Goal: Task Accomplishment & Management: Use online tool/utility

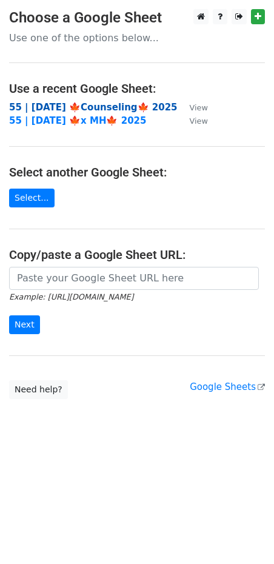
click at [86, 110] on strong "55 | [DATE] 🍁Counseling🍁 2025" at bounding box center [93, 107] width 169 height 11
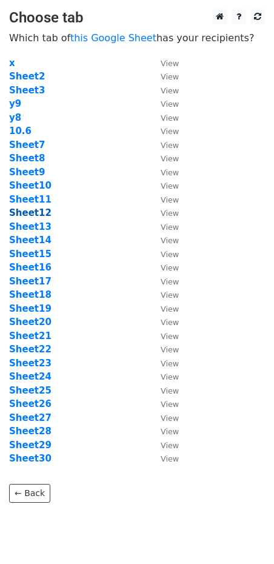
click at [29, 210] on strong "Sheet12" at bounding box center [30, 212] width 42 height 11
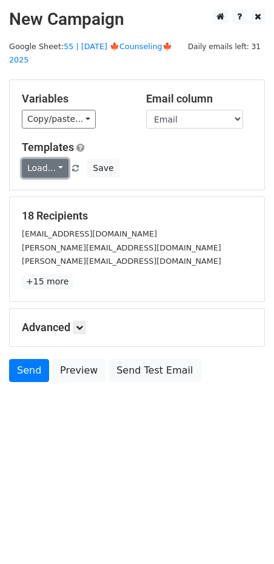
click at [45, 159] on link "Load..." at bounding box center [45, 168] width 47 height 19
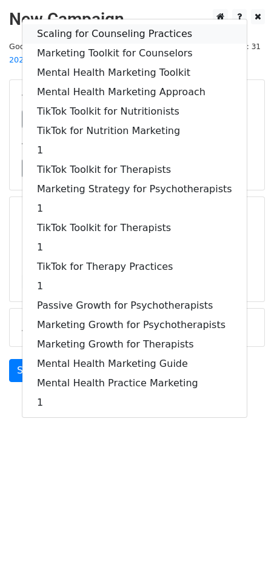
click at [87, 24] on link "Scaling for Counseling Practices" at bounding box center [134, 33] width 224 height 19
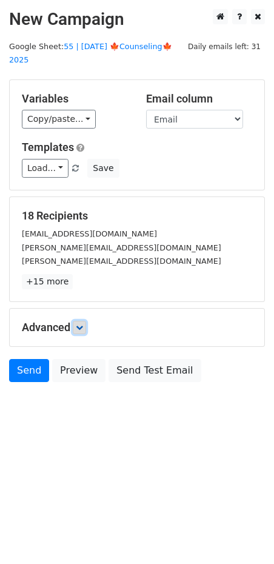
click at [82, 321] on link at bounding box center [79, 327] width 13 height 13
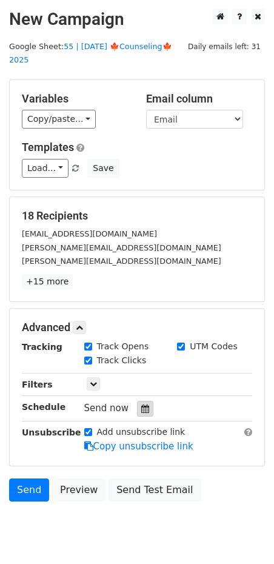
click at [141, 404] on icon at bounding box center [145, 408] width 8 height 8
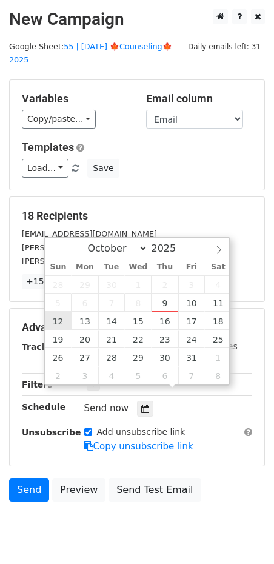
type input "2025-10-12 12:00"
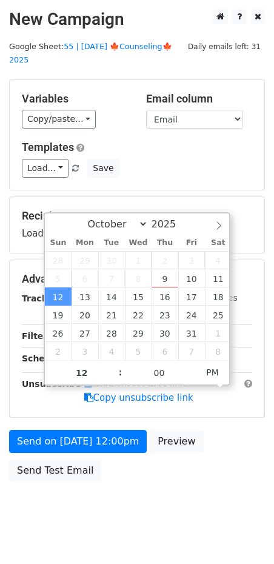
click at [82, 439] on div "Send on Oct 12 at 12:00pm Preview Send Test Email" at bounding box center [137, 459] width 274 height 58
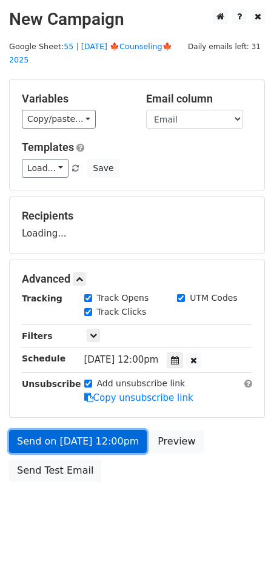
click at [84, 435] on form "Variables Copy/paste... {{Name}} {{Email}} Email column Name Email Templates Lo…" at bounding box center [137, 283] width 256 height 409
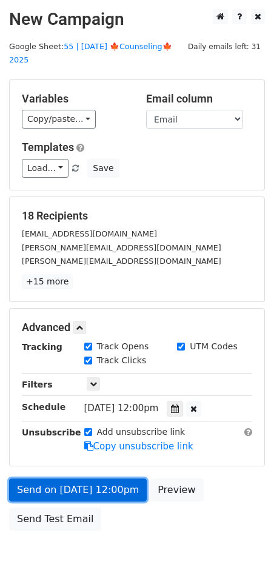
click at [61, 478] on link "Send on Oct 12 at 12:00pm" at bounding box center [78, 489] width 138 height 23
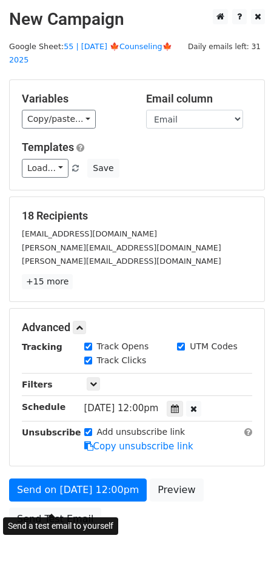
click at [75, 486] on div "Send on Oct 12 at 12:00pm Preview Send Test Email" at bounding box center [137, 507] width 274 height 58
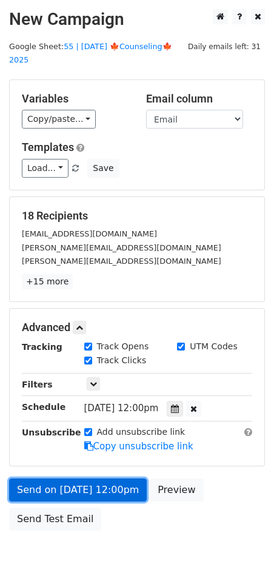
click at [75, 478] on link "Send on Oct 12 at 12:00pm" at bounding box center [78, 489] width 138 height 23
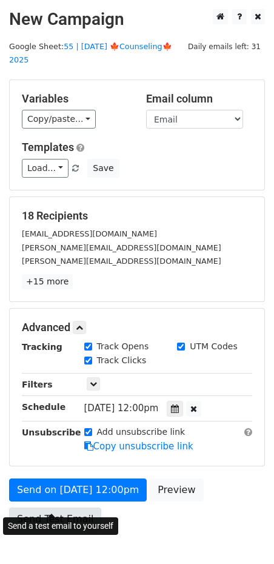
click at [29, 507] on link "Send Test Email" at bounding box center [55, 518] width 92 height 23
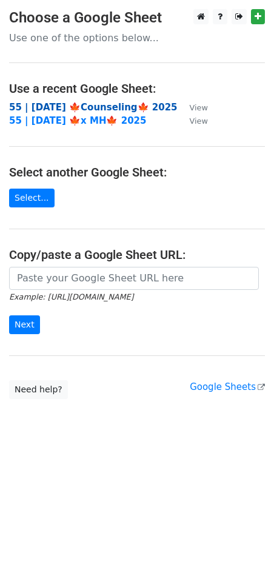
click at [75, 105] on strong "55 | [DATE] 🍁Counseling🍁 2025" at bounding box center [93, 107] width 169 height 11
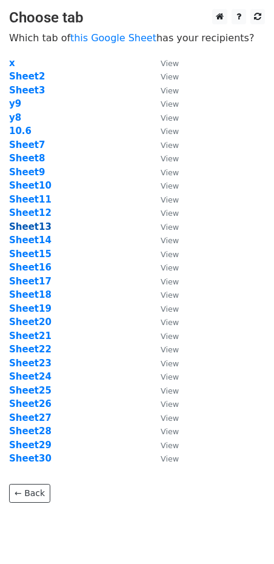
click at [30, 222] on strong "Sheet13" at bounding box center [30, 226] width 42 height 11
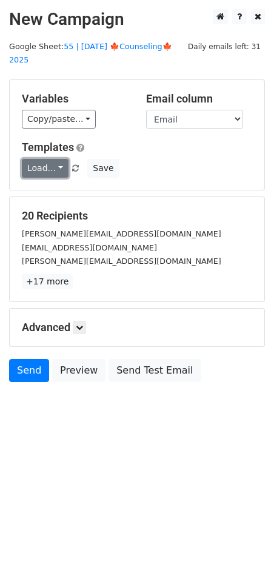
click at [49, 159] on link "Load..." at bounding box center [45, 168] width 47 height 19
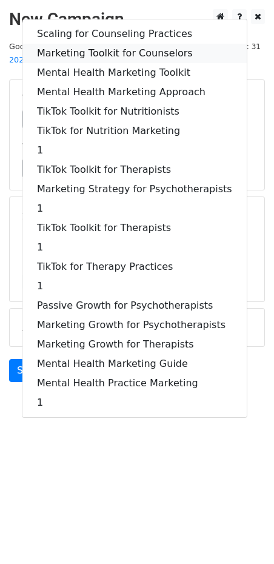
click at [109, 44] on link "Marketing Toolkit for Counselors" at bounding box center [134, 53] width 224 height 19
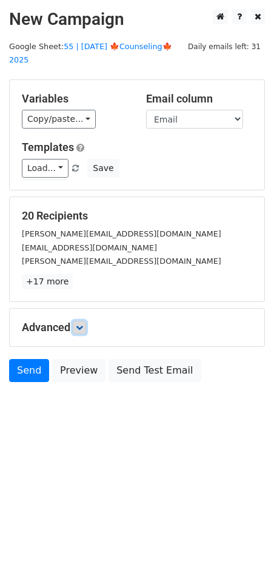
click at [82, 324] on icon at bounding box center [79, 327] width 7 height 7
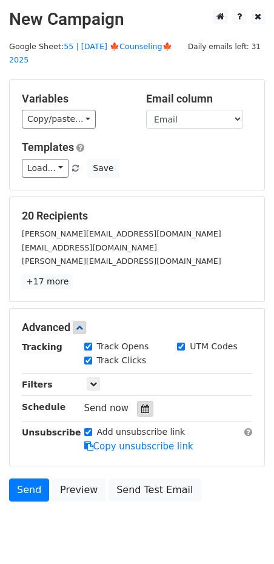
click at [141, 404] on icon at bounding box center [145, 408] width 8 height 8
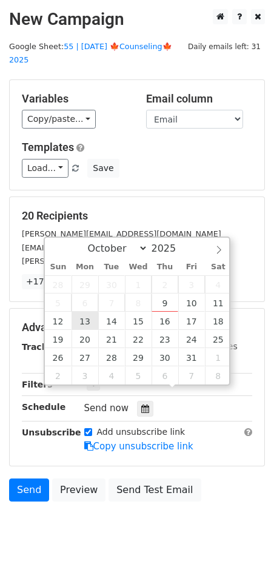
type input "2025-10-13 12:00"
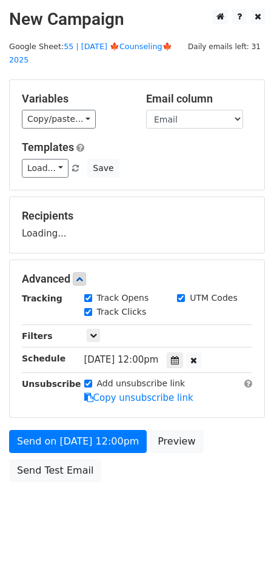
click at [65, 440] on div "Send on Oct 13 at 12:00pm Preview Send Test Email" at bounding box center [137, 459] width 274 height 58
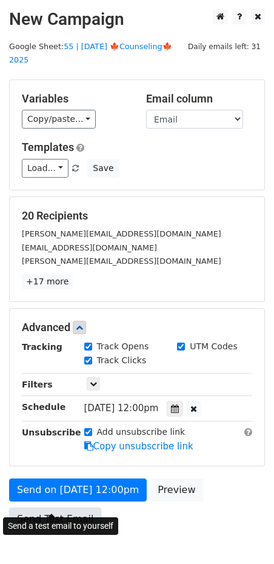
click at [55, 507] on link "Send Test Email" at bounding box center [55, 518] width 92 height 23
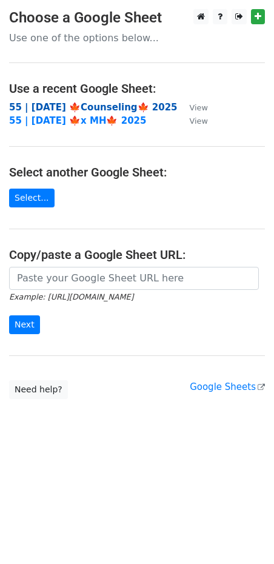
click at [74, 107] on strong "55 | [DATE] 🍁Counseling🍁 2025" at bounding box center [93, 107] width 169 height 11
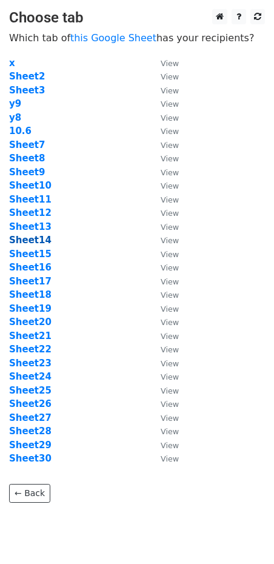
click at [40, 241] on strong "Sheet14" at bounding box center [30, 240] width 42 height 11
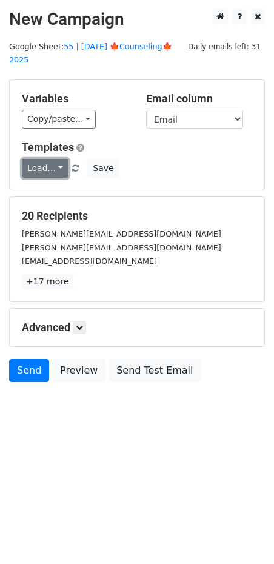
click at [56, 159] on link "Load..." at bounding box center [45, 168] width 47 height 19
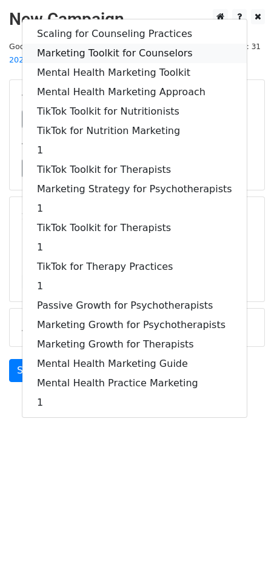
click at [113, 44] on link "Marketing Toolkit for Counselors" at bounding box center [134, 53] width 224 height 19
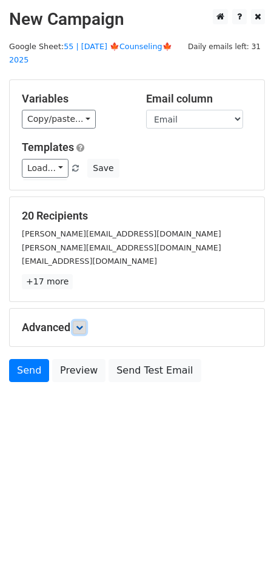
click at [82, 324] on icon at bounding box center [79, 327] width 7 height 7
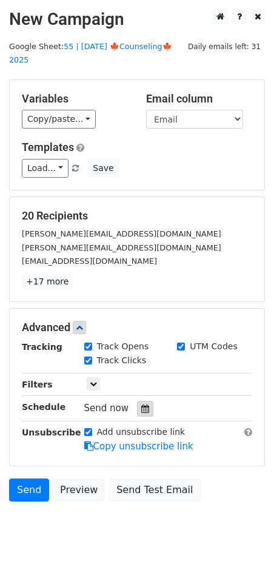
click at [139, 401] on div at bounding box center [145, 409] width 16 height 16
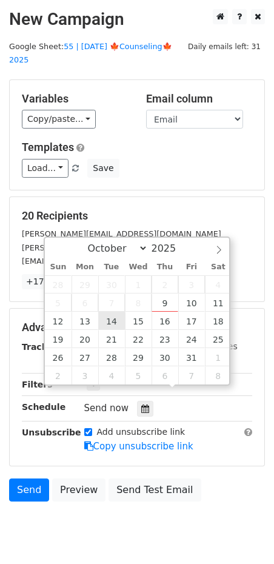
type input "2025-10-14 12:00"
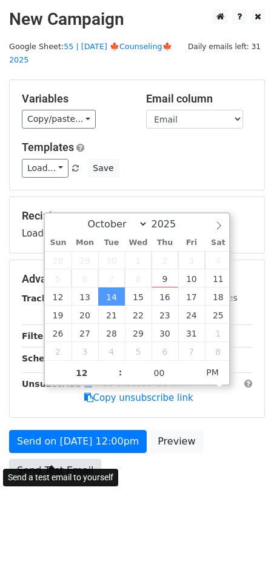
click at [74, 464] on link "Send Test Email" at bounding box center [55, 470] width 92 height 23
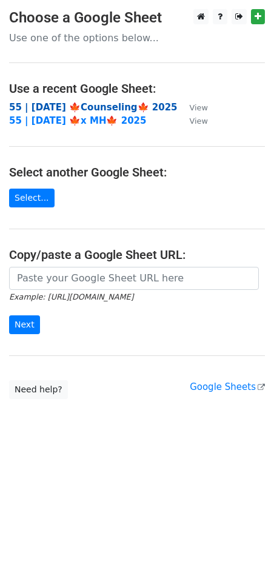
click at [96, 105] on strong "55 | OCT 6 🍁Counseling🍁 2025" at bounding box center [93, 107] width 169 height 11
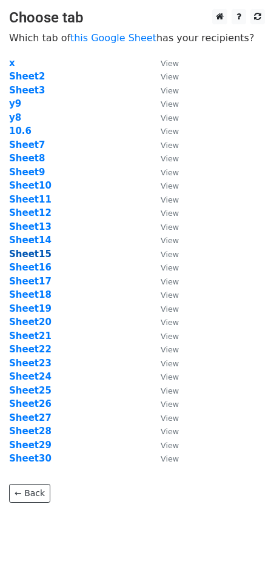
click at [36, 253] on strong "Sheet15" at bounding box center [30, 254] width 42 height 11
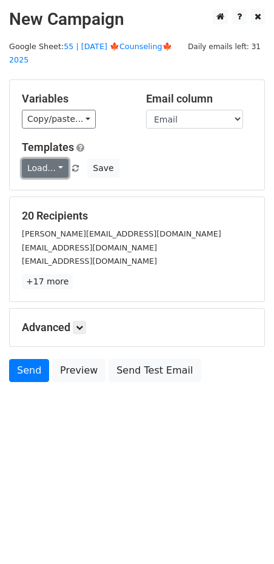
click at [41, 159] on link "Load..." at bounding box center [45, 168] width 47 height 19
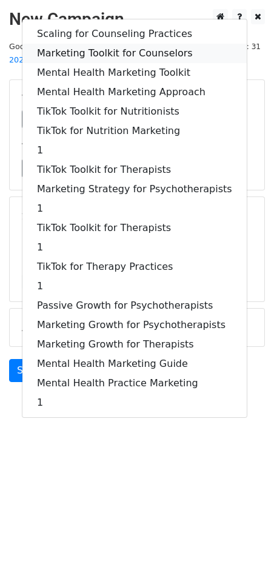
click at [98, 44] on link "Marketing Toolkit for Counselors" at bounding box center [134, 53] width 224 height 19
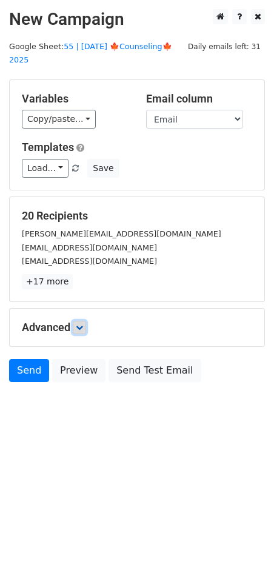
click at [78, 324] on icon at bounding box center [79, 327] width 7 height 7
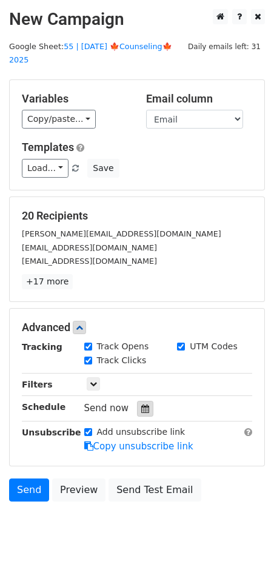
click at [141, 404] on icon at bounding box center [145, 408] width 8 height 8
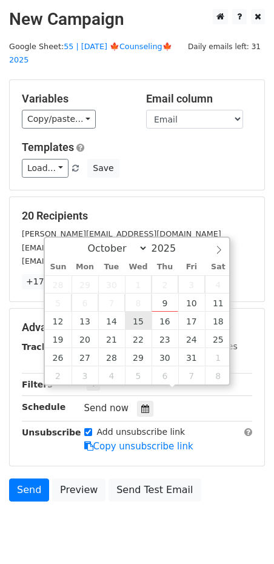
type input "2025-10-15 12:00"
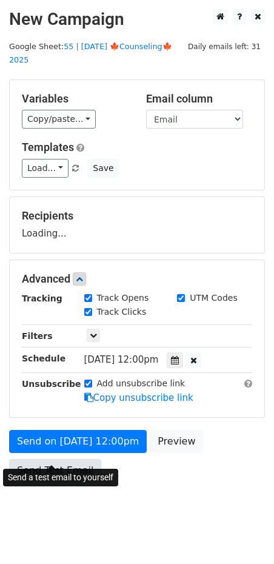
click at [81, 459] on link "Send Test Email" at bounding box center [55, 470] width 92 height 23
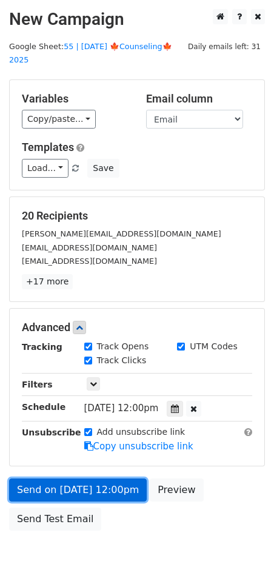
click at [52, 478] on link "Send on Oct 15 at 12:00pm" at bounding box center [78, 489] width 138 height 23
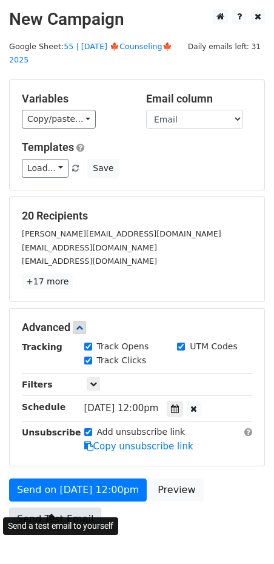
click at [52, 507] on link "Send Test Email" at bounding box center [55, 518] width 92 height 23
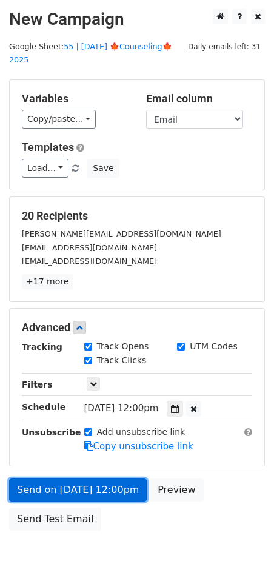
click at [53, 478] on link "Send on Oct 15 at 12:00pm" at bounding box center [78, 489] width 138 height 23
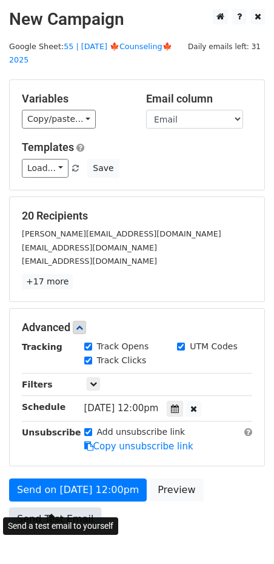
click at [53, 507] on link "Send Test Email" at bounding box center [55, 518] width 92 height 23
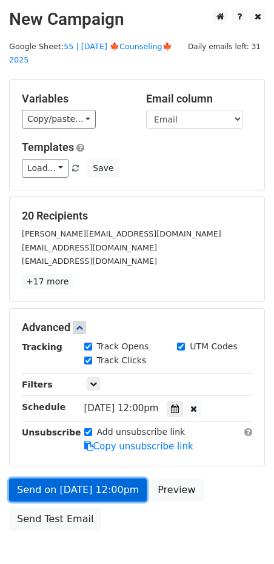
click at [54, 478] on link "Send on Oct 15 at 12:00pm" at bounding box center [78, 489] width 138 height 23
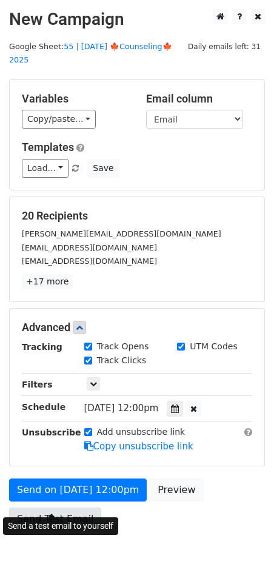
click at [50, 507] on link "Send Test Email" at bounding box center [55, 518] width 92 height 23
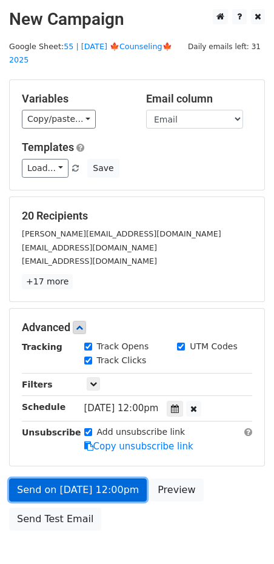
click at [53, 478] on link "Send on Oct 15 at 12:00pm" at bounding box center [78, 489] width 138 height 23
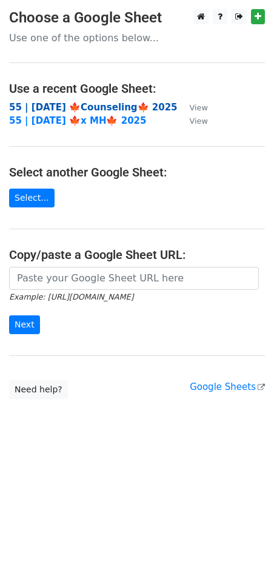
click at [61, 104] on strong "55 | [DATE] 🍁Counseling🍁 2025" at bounding box center [93, 107] width 169 height 11
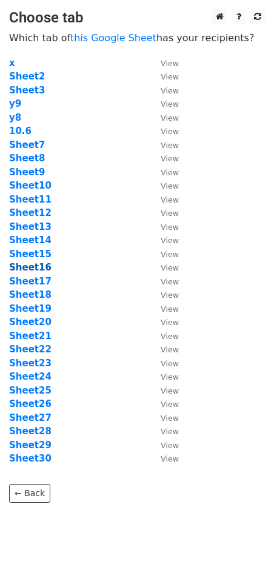
click at [39, 265] on strong "Sheet16" at bounding box center [30, 267] width 42 height 11
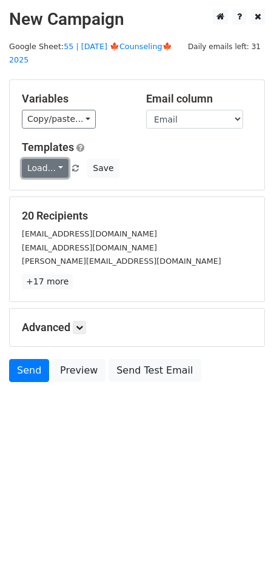
click at [47, 159] on link "Load..." at bounding box center [45, 168] width 47 height 19
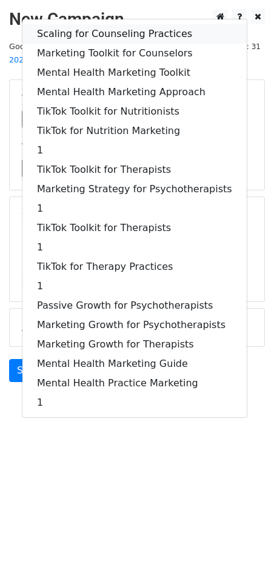
click at [93, 24] on link "Scaling for Counseling Practices" at bounding box center [134, 33] width 224 height 19
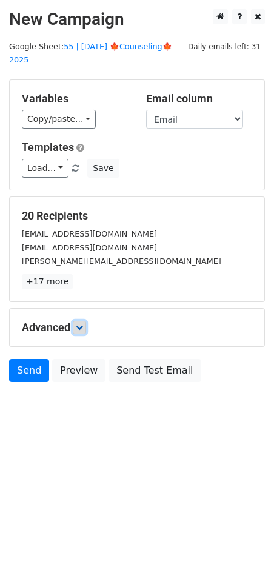
click at [83, 324] on icon at bounding box center [79, 327] width 7 height 7
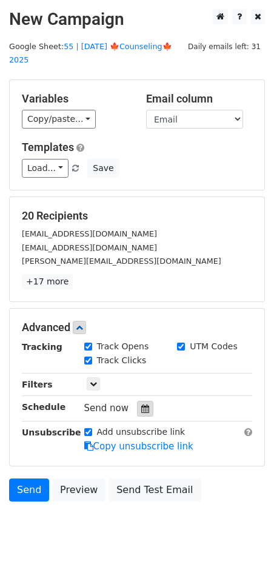
click at [141, 404] on icon at bounding box center [145, 408] width 8 height 8
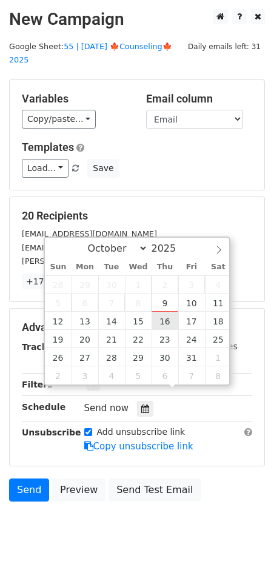
type input "2025-10-16 12:00"
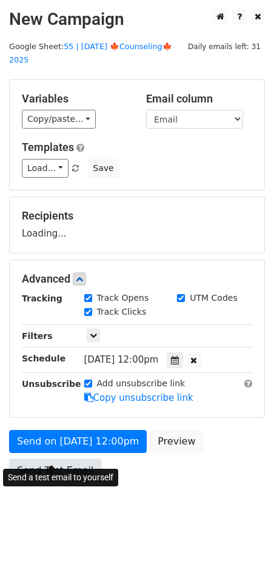
click at [82, 459] on link "Send Test Email" at bounding box center [55, 470] width 92 height 23
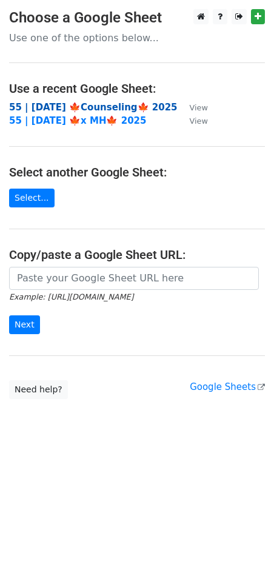
click at [98, 105] on strong "55 | [DATE] 🍁Counseling🍁 2025" at bounding box center [93, 107] width 169 height 11
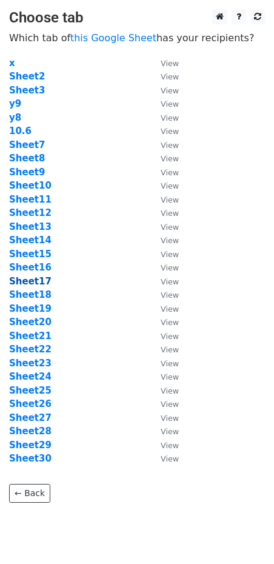
click at [36, 279] on strong "Sheet17" at bounding box center [30, 281] width 42 height 11
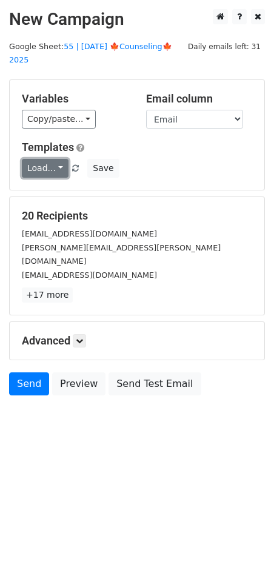
click at [41, 159] on link "Load..." at bounding box center [45, 168] width 47 height 19
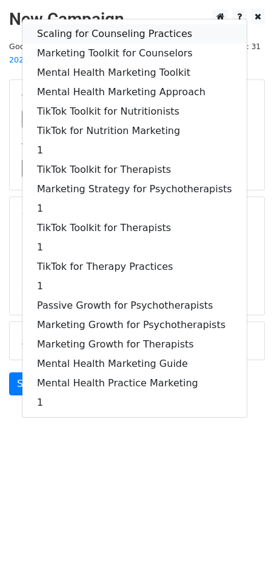
click at [78, 24] on link "Scaling for Counseling Practices" at bounding box center [134, 33] width 224 height 19
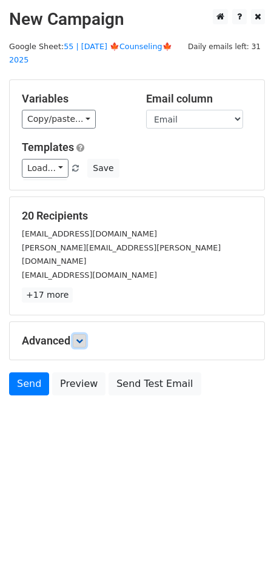
click at [82, 337] on icon at bounding box center [79, 340] width 7 height 7
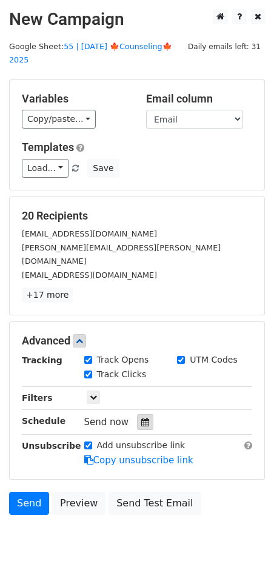
click at [138, 414] on div at bounding box center [145, 422] width 16 height 16
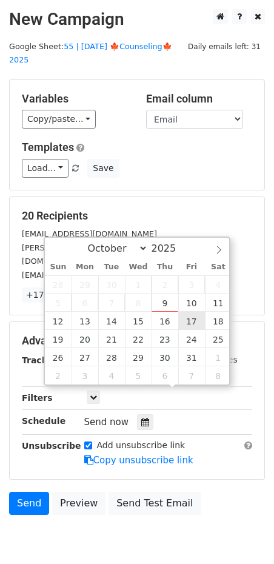
type input "2025-10-17 12:00"
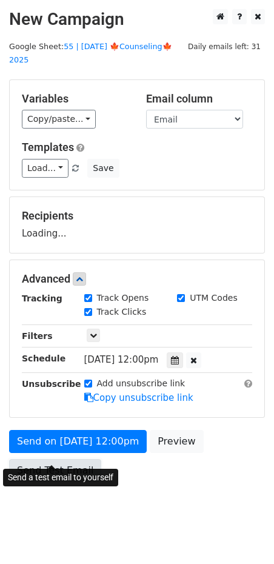
click at [79, 459] on link "Send Test Email" at bounding box center [55, 470] width 92 height 23
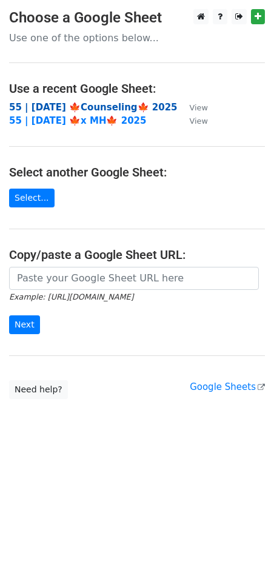
click at [90, 102] on strong "55 | [DATE] 🍁Counseling🍁 2025" at bounding box center [93, 107] width 169 height 11
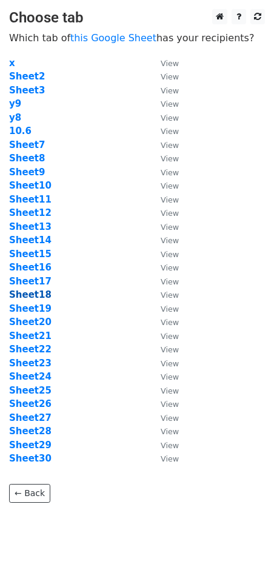
click at [35, 295] on strong "Sheet18" at bounding box center [30, 294] width 42 height 11
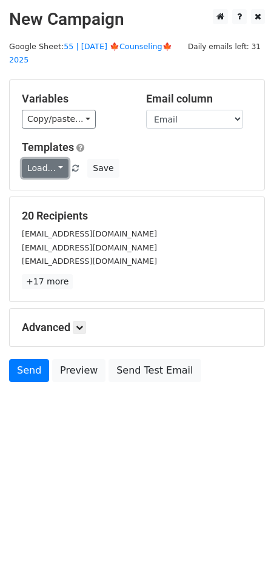
click at [42, 159] on link "Load..." at bounding box center [45, 168] width 47 height 19
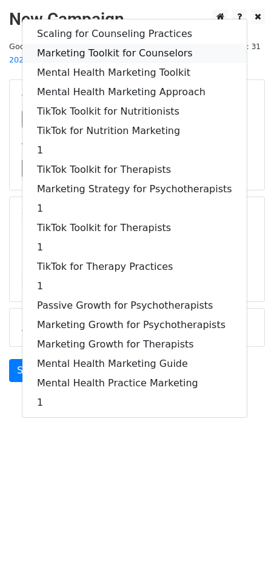
click at [78, 44] on link "Marketing Toolkit for Counselors" at bounding box center [134, 53] width 224 height 19
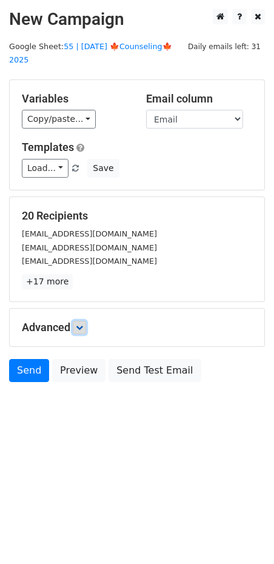
click at [76, 321] on link at bounding box center [79, 327] width 13 height 13
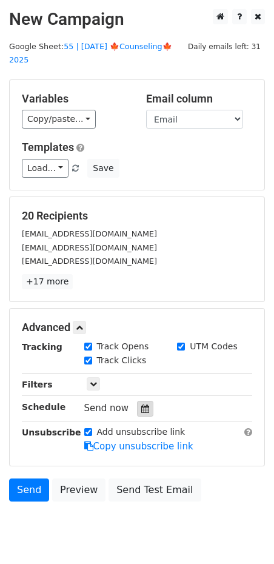
click at [142, 401] on div at bounding box center [145, 409] width 16 height 16
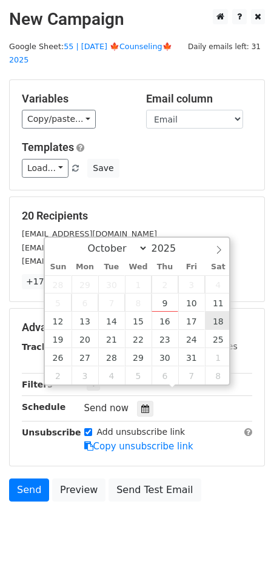
type input "2025-10-18 12:00"
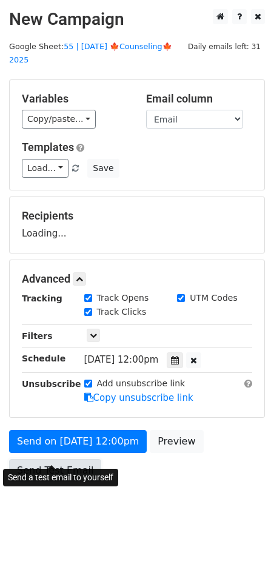
click at [71, 459] on link "Send Test Email" at bounding box center [55, 470] width 92 height 23
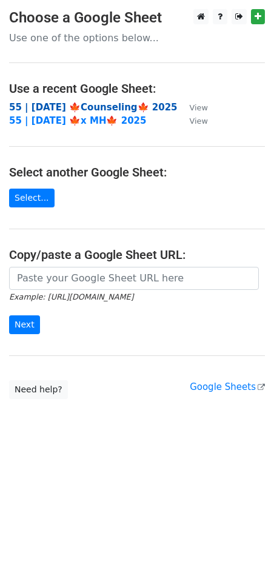
click at [80, 104] on strong "55 | [DATE] 🍁Counseling🍁 2025" at bounding box center [93, 107] width 169 height 11
